Goal: Find specific page/section: Find specific page/section

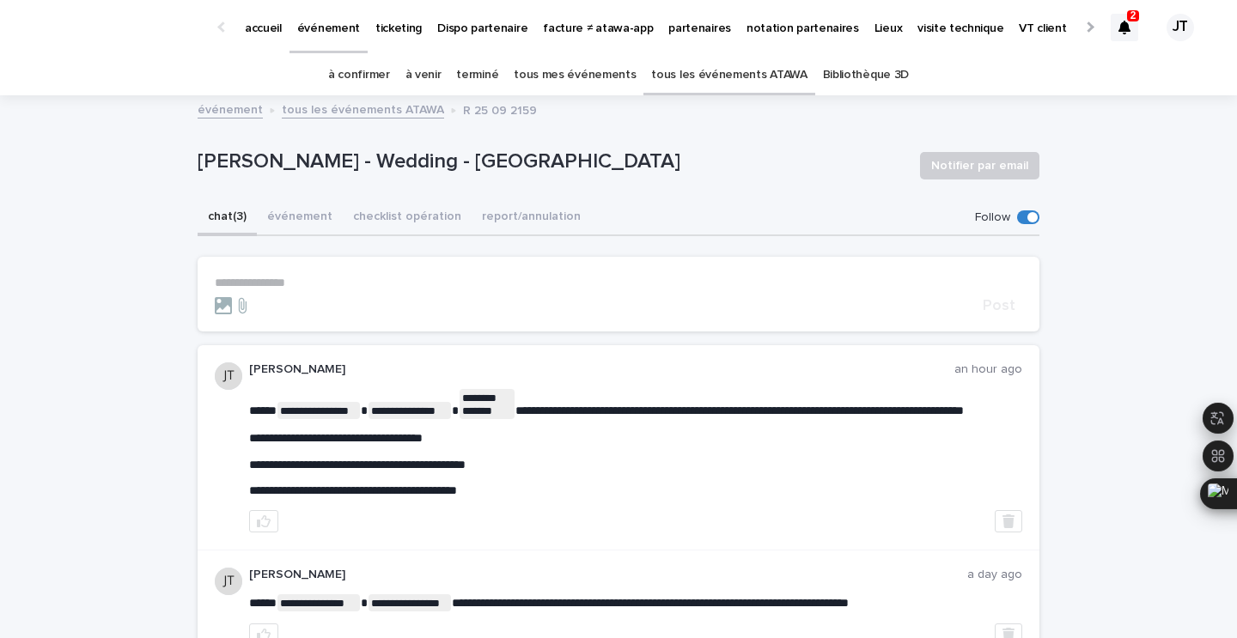
click at [741, 80] on link "tous les événements ATAWA" at bounding box center [729, 75] width 156 height 40
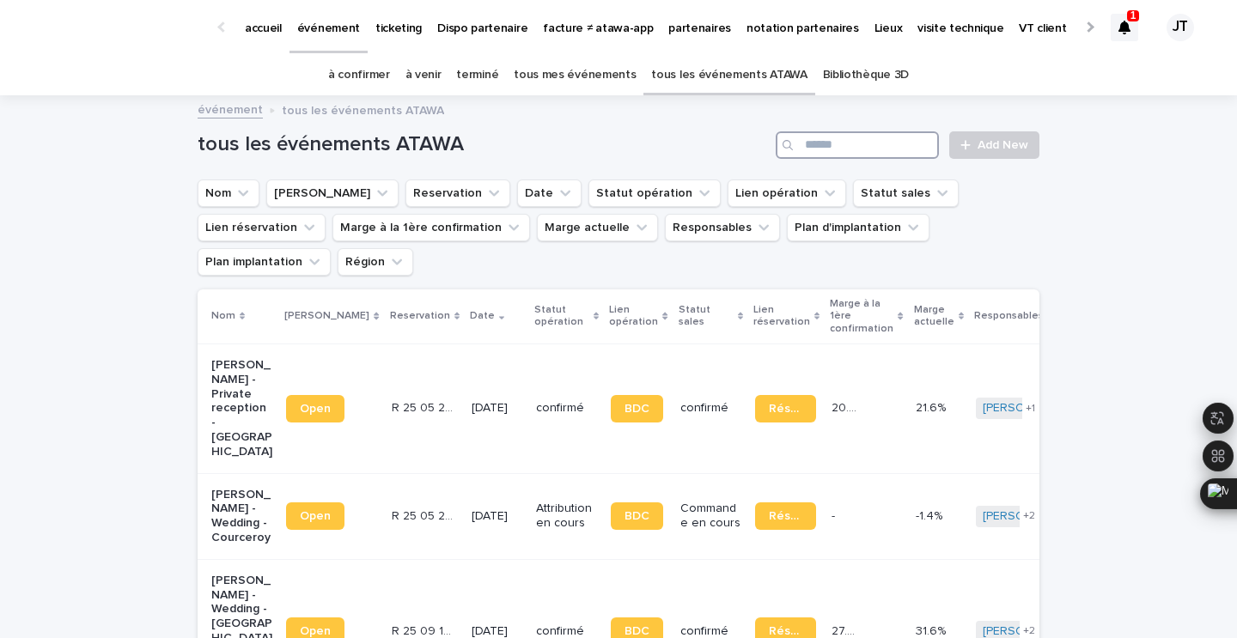
click at [855, 154] on input "Search" at bounding box center [857, 144] width 163 height 27
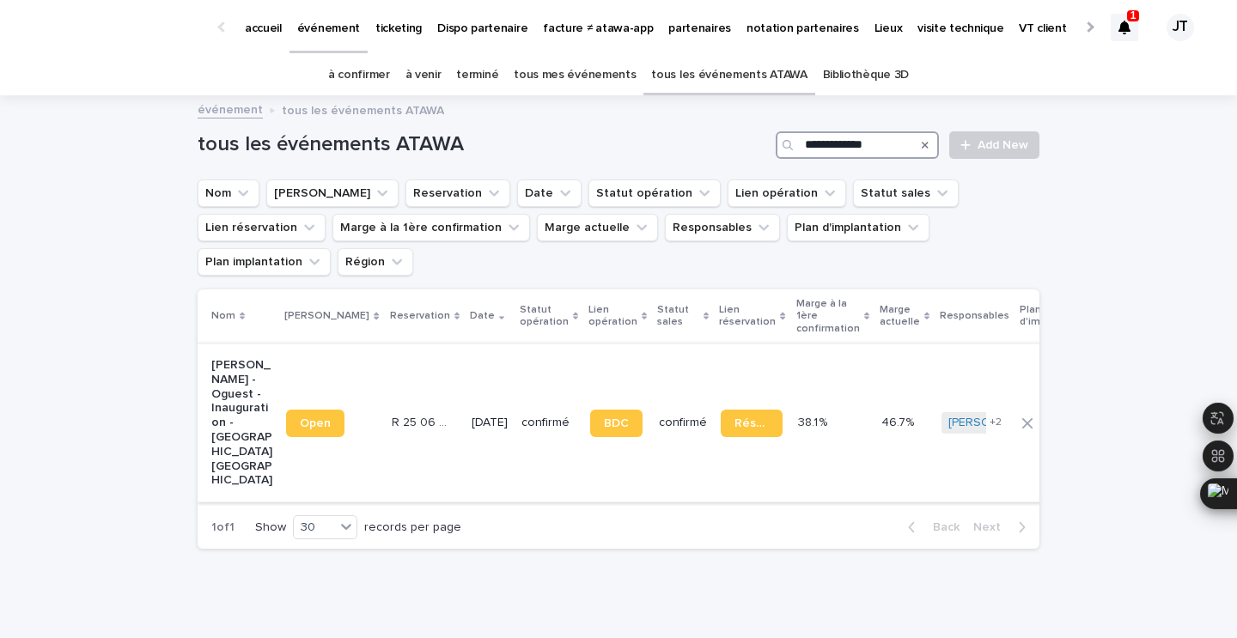
type input "**********"
click at [472, 416] on p "[DATE]" at bounding box center [490, 423] width 36 height 15
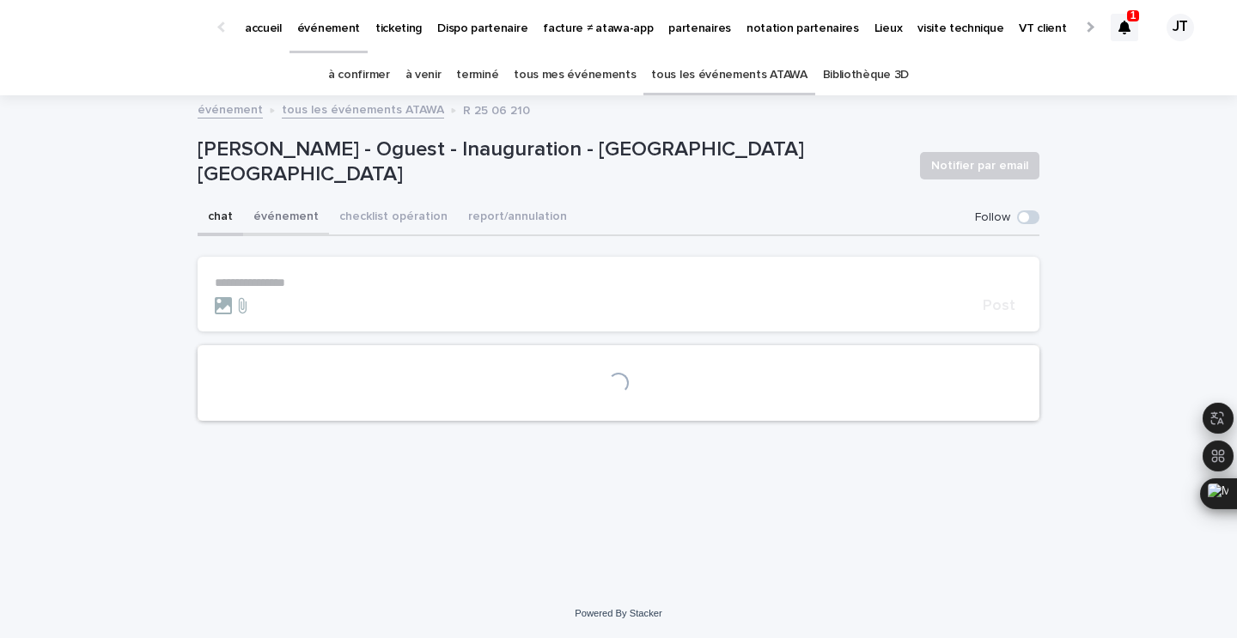
click at [269, 215] on button "événement" at bounding box center [286, 218] width 86 height 36
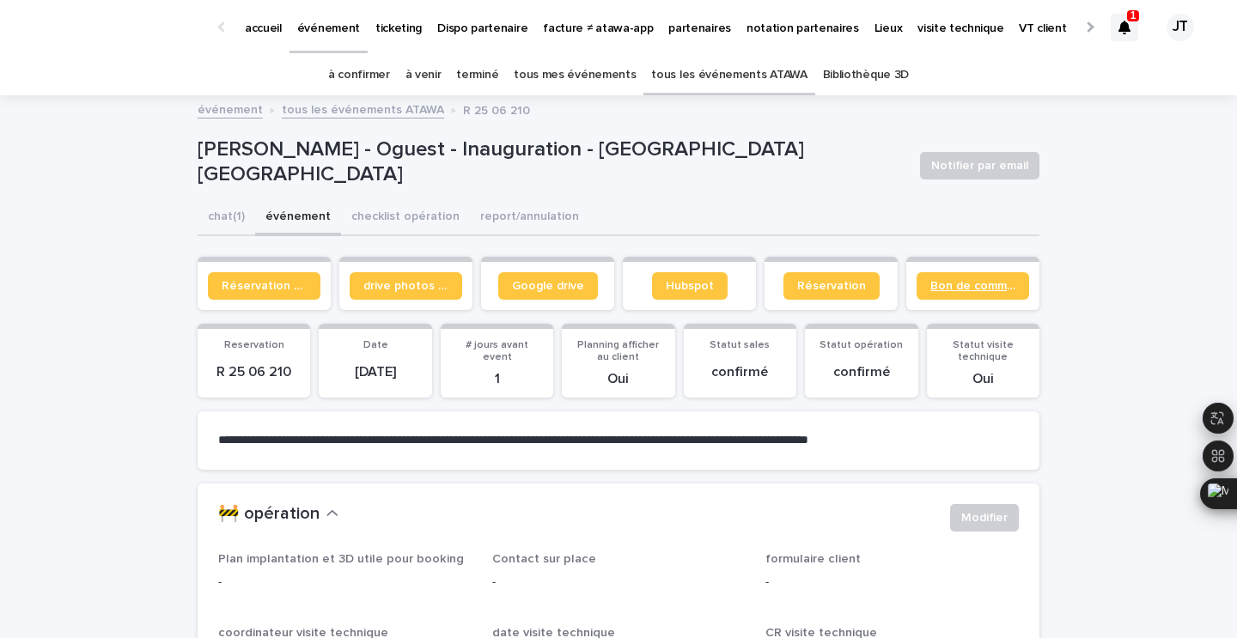
click at [973, 284] on span "Bon de commande" at bounding box center [972, 286] width 85 height 12
